Goal: Information Seeking & Learning: Learn about a topic

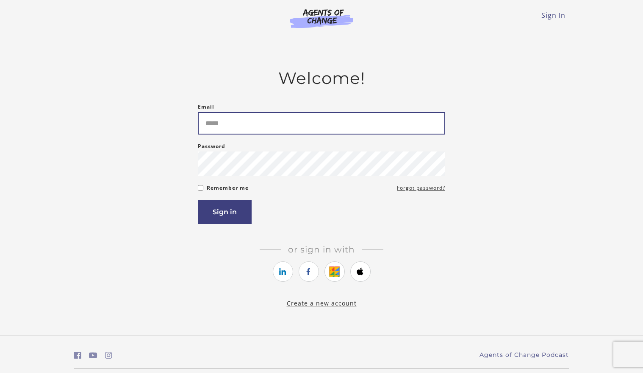
click at [266, 128] on input "Email" at bounding box center [322, 123] width 248 height 22
type input "**********"
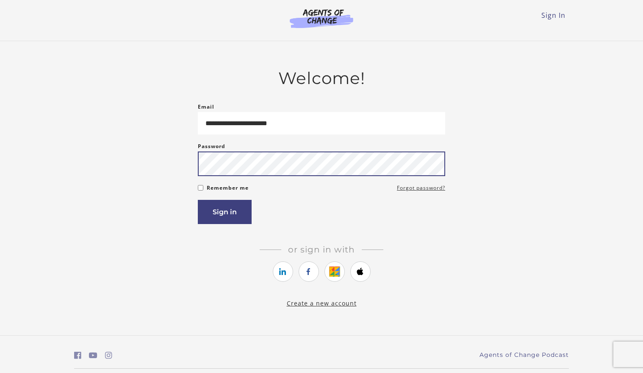
click at [198, 200] on button "Sign in" at bounding box center [225, 212] width 54 height 24
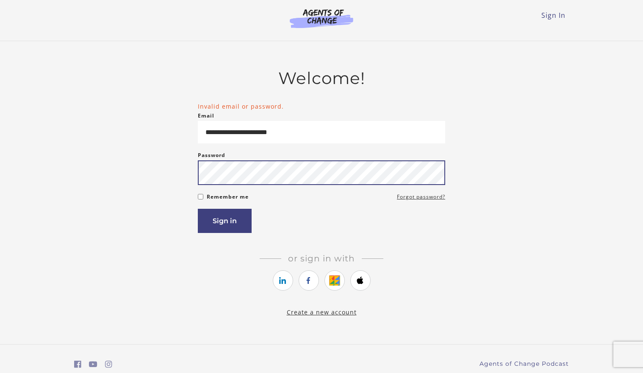
scroll to position [35, 0]
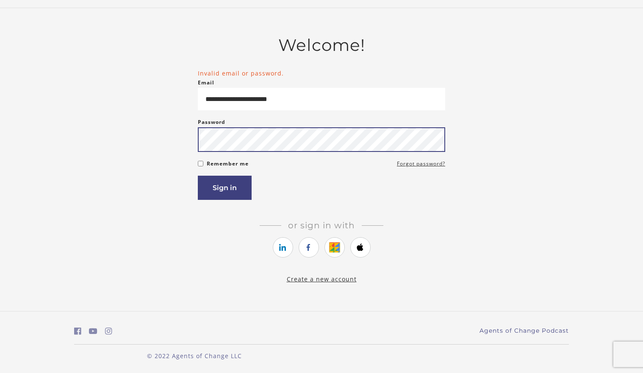
click at [198, 175] on button "Sign in" at bounding box center [225, 187] width 54 height 24
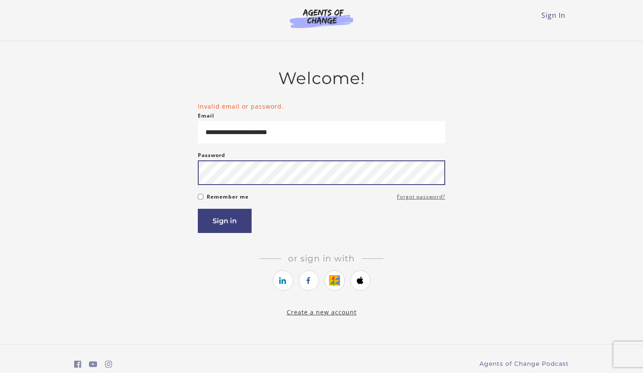
click at [198, 209] on button "Sign in" at bounding box center [225, 221] width 54 height 24
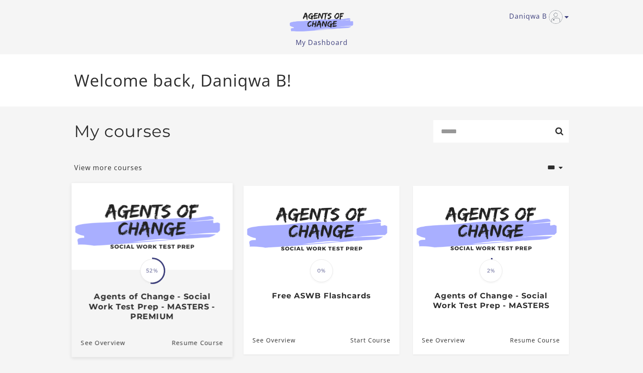
click at [158, 282] on span "52%" at bounding box center [152, 271] width 24 height 24
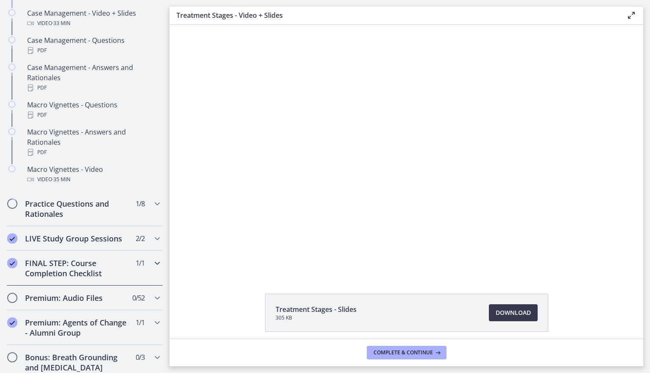
scroll to position [848, 0]
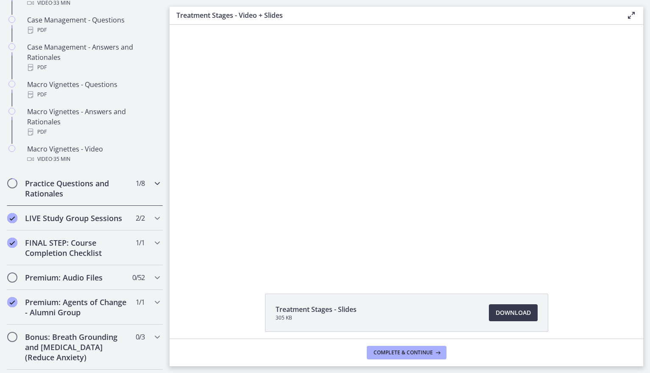
click at [72, 195] on h2 "Practice Questions and Rationales" at bounding box center [76, 188] width 103 height 20
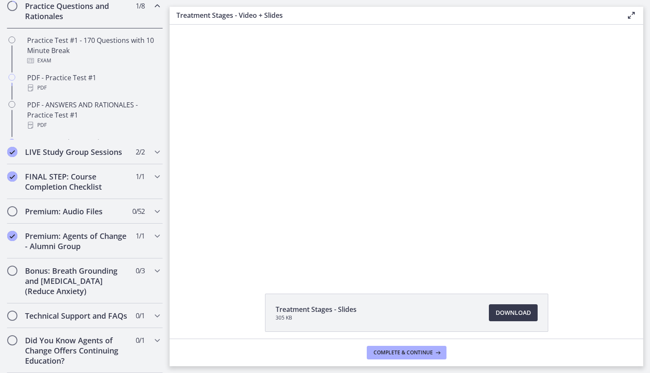
scroll to position [472, 0]
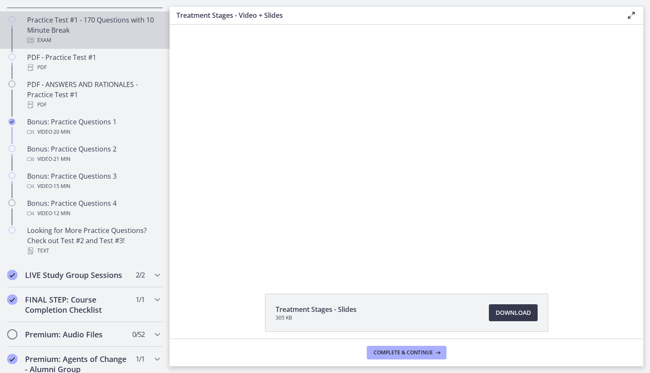
click at [72, 31] on div "Practice Test #1 - 170 Questions with 10 Minute Break Exam" at bounding box center [93, 30] width 132 height 31
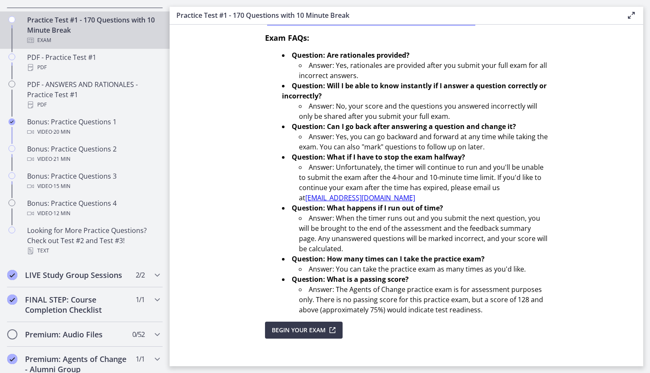
scroll to position [230, 0]
